Goal: Find specific page/section: Find specific page/section

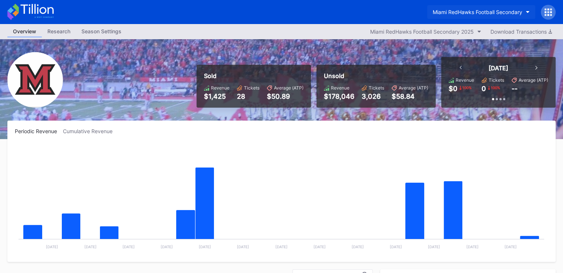
click at [454, 14] on div "Miami RedHawks Football Secondary" at bounding box center [478, 12] width 90 height 6
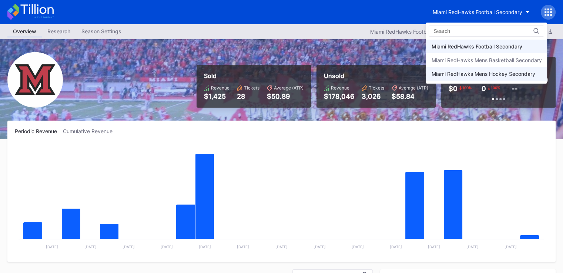
click at [468, 74] on div "Miami RedHawks Mens Hockey Secondary" at bounding box center [484, 74] width 104 height 6
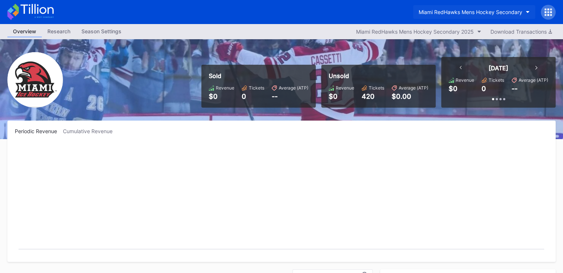
click at [459, 17] on button "Miami RedHawks Mens Hockey Secondary" at bounding box center [474, 12] width 122 height 14
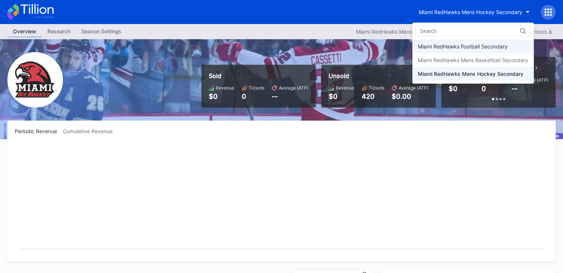
click at [457, 47] on div "Miami RedHawks Football Secondary" at bounding box center [463, 46] width 90 height 6
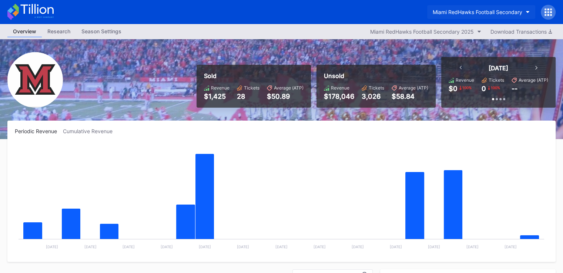
click at [457, 15] on button "Miami RedHawks Football Secondary" at bounding box center [481, 12] width 108 height 14
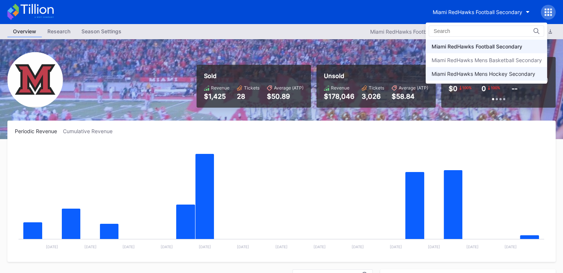
click at [465, 75] on div "Miami RedHawks Mens Hockey Secondary" at bounding box center [484, 74] width 104 height 6
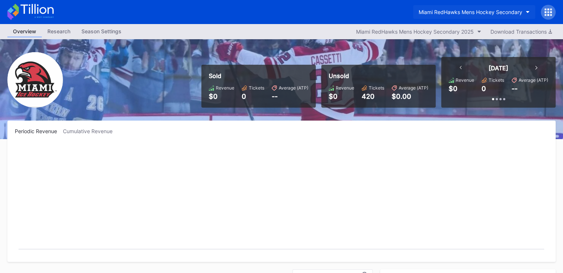
click at [465, 13] on button "Miami RedHawks Mens Hockey Secondary" at bounding box center [474, 12] width 122 height 14
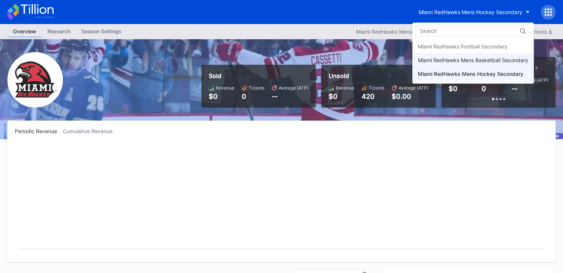
click at [471, 59] on div "Miami RedHawks Mens Basketball Secondary" at bounding box center [473, 60] width 110 height 6
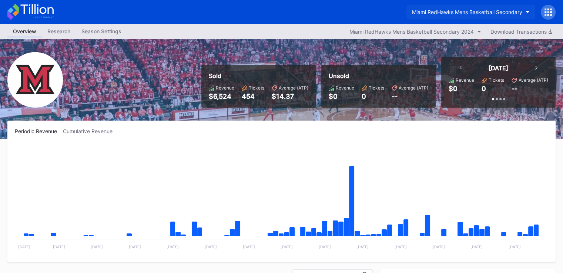
click at [441, 15] on button "Miami RedHawks Mens Basketball Secondary" at bounding box center [471, 12] width 129 height 14
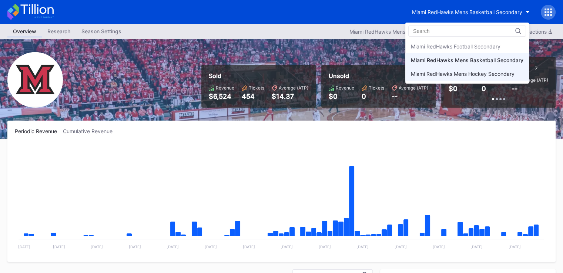
click at [449, 77] on div "Miami RedHawks Mens Hockey Secondary" at bounding box center [468, 74] width 124 height 14
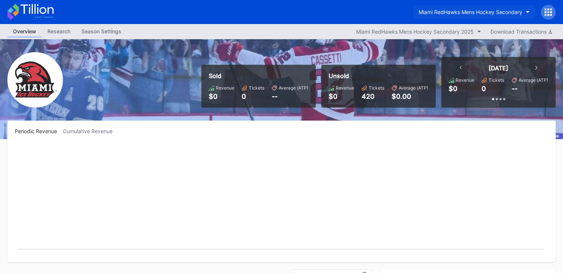
click at [455, 13] on div "Miami RedHawks Mens Hockey Secondary" at bounding box center [471, 12] width 104 height 6
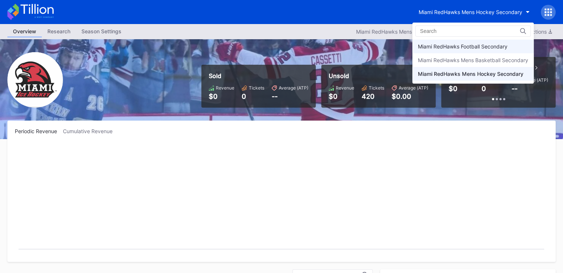
click at [452, 42] on div "Miami RedHawks Football Secondary" at bounding box center [474, 47] width 122 height 14
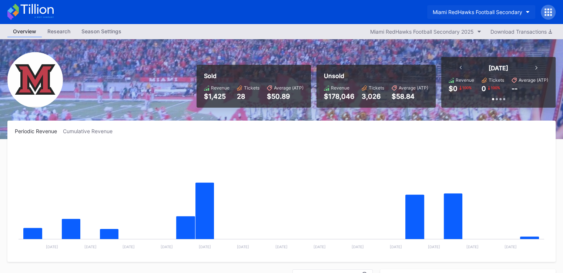
click at [447, 13] on div "Miami RedHawks Football Secondary" at bounding box center [478, 12] width 90 height 6
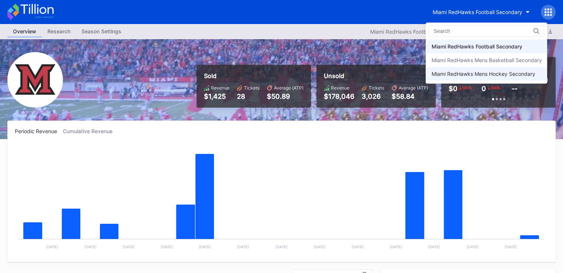
click at [462, 74] on div "Miami RedHawks Mens Hockey Secondary" at bounding box center [484, 74] width 104 height 6
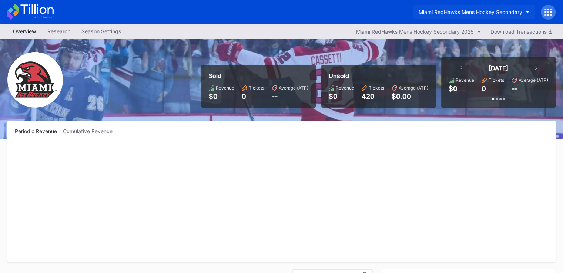
click at [461, 9] on div "Miami RedHawks Mens Hockey Secondary" at bounding box center [471, 12] width 104 height 6
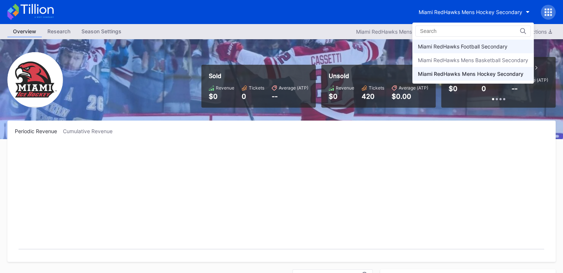
click at [463, 42] on div "Miami RedHawks Football Secondary" at bounding box center [474, 47] width 122 height 14
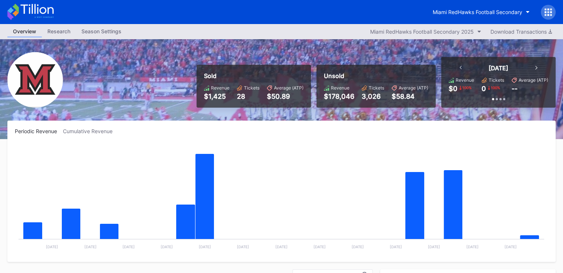
click at [384, 8] on div "Miami RedHawks Football Secondary" at bounding box center [281, 12] width 563 height 24
click at [349, 172] on rect "Chart title" at bounding box center [281, 199] width 533 height 111
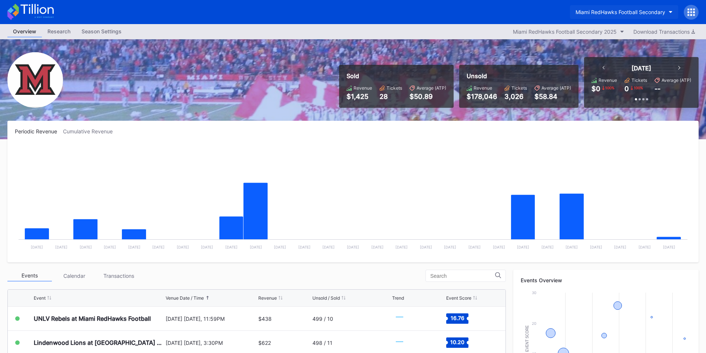
click at [624, 10] on div "Miami RedHawks Football Secondary" at bounding box center [620, 12] width 90 height 6
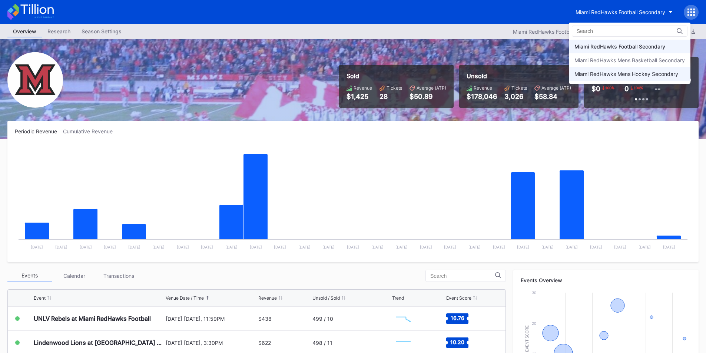
click at [625, 74] on div "Miami RedHawks Mens Hockey Secondary" at bounding box center [626, 74] width 104 height 6
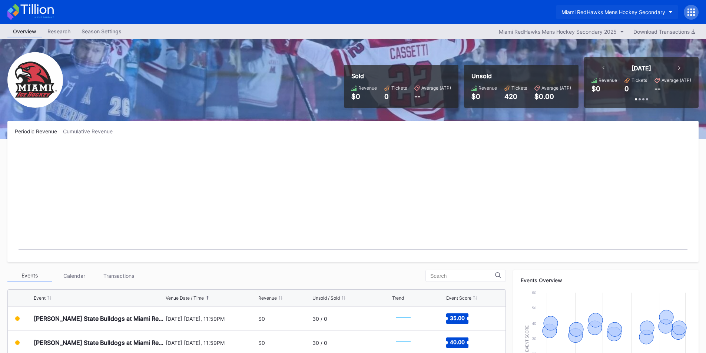
click at [628, 17] on button "Miami RedHawks Mens Hockey Secondary" at bounding box center [617, 12] width 122 height 14
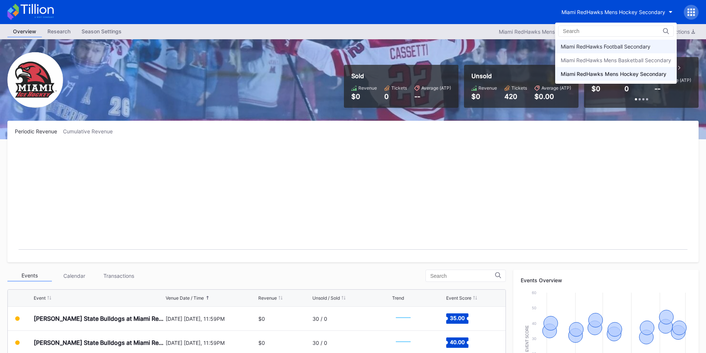
click at [626, 43] on div "Miami RedHawks Football Secondary" at bounding box center [616, 47] width 122 height 14
